Goal: Task Accomplishment & Management: Manage account settings

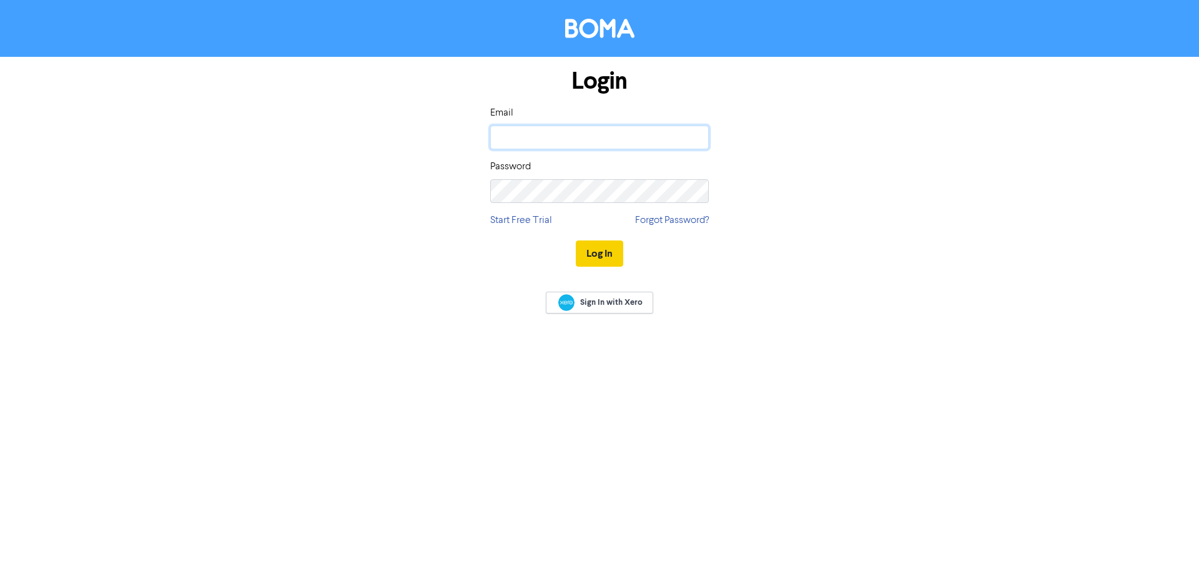
type input "[PERSON_NAME][EMAIL_ADDRESS][DOMAIN_NAME]"
click at [607, 246] on button "Log In" at bounding box center [599, 253] width 47 height 26
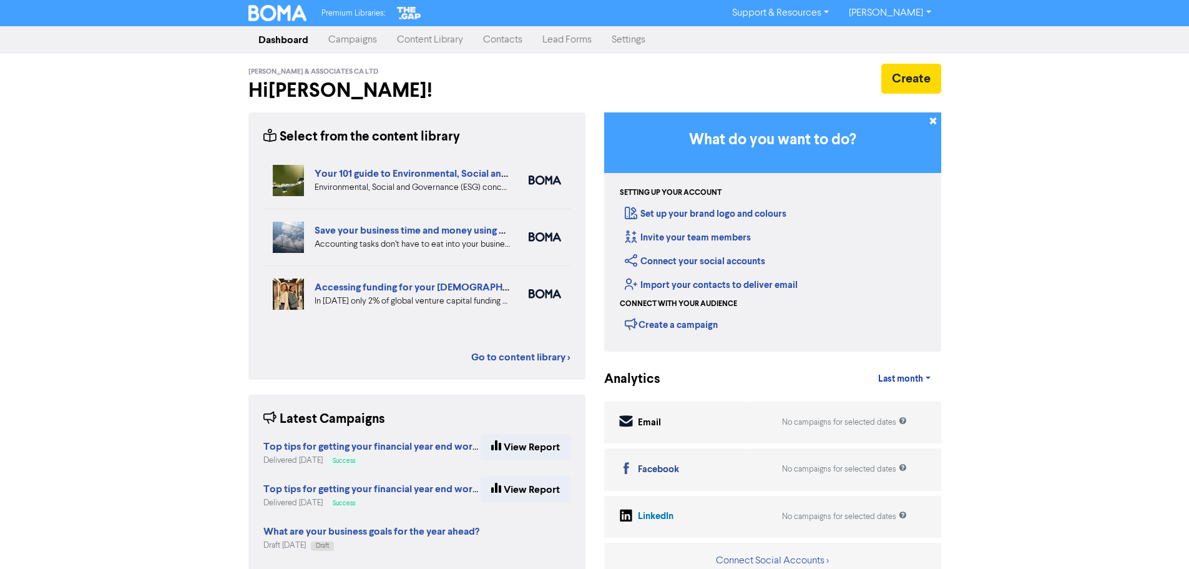
click at [508, 36] on link "Contacts" at bounding box center [502, 39] width 59 height 25
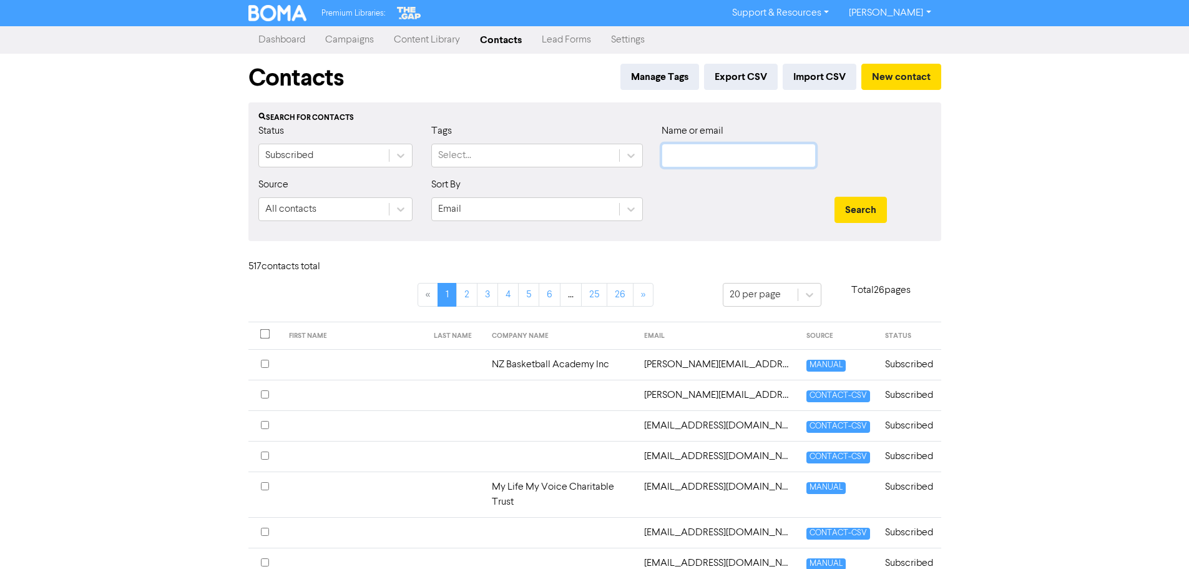
paste input "[PERSON_NAME][EMAIL_ADDRESS][DOMAIN_NAME]"
type input "[PERSON_NAME][EMAIL_ADDRESS][DOMAIN_NAME]"
